Goal: Task Accomplishment & Management: Manage account settings

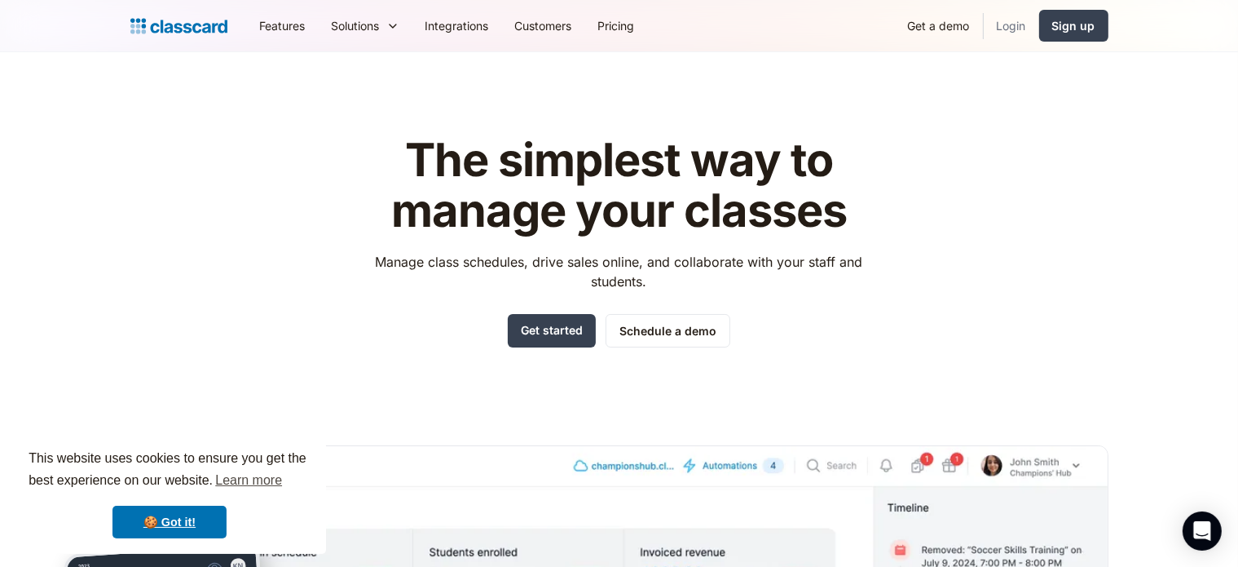
click at [1011, 31] on link "Login" at bounding box center [1011, 25] width 55 height 37
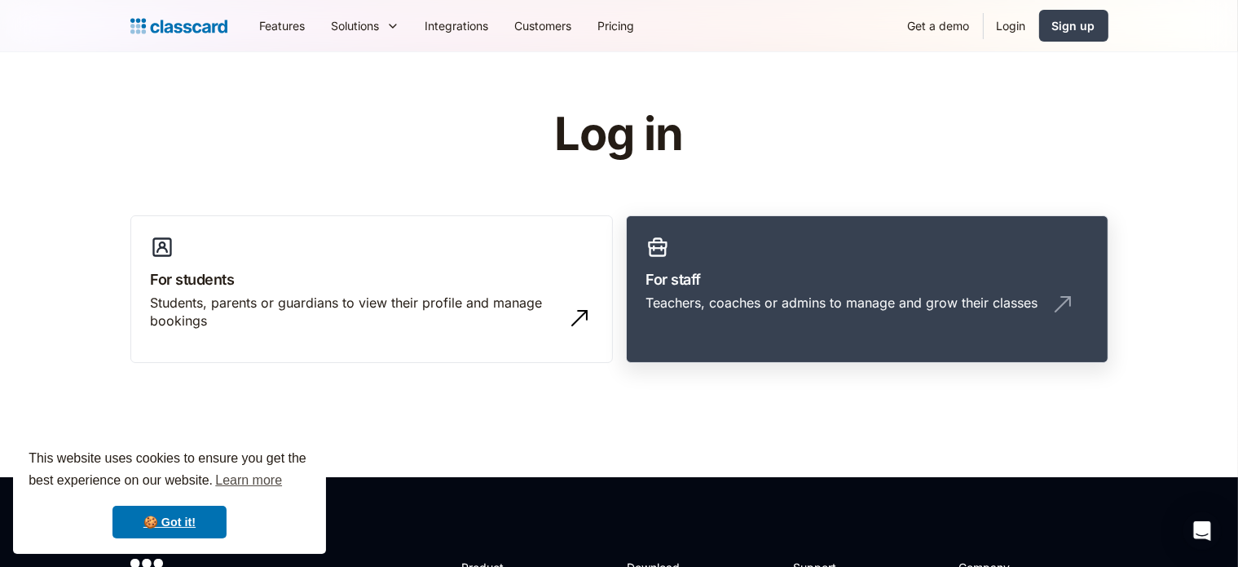
click at [703, 299] on div "Teachers, coaches or admins to manage and grow their classes" at bounding box center [842, 302] width 392 height 18
